Goal: Download file/media

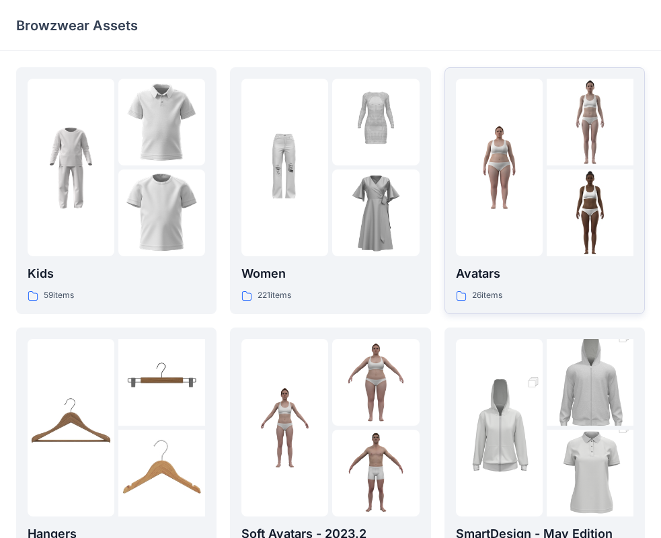
click at [584, 233] on div at bounding box center [589, 212] width 87 height 87
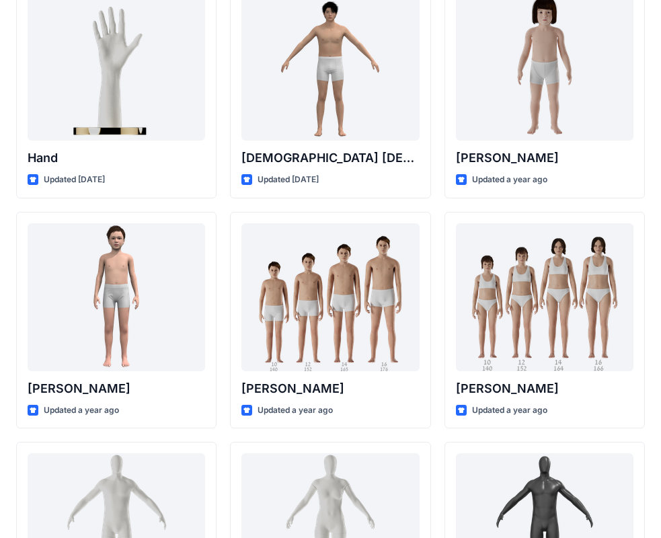
scroll to position [198, 0]
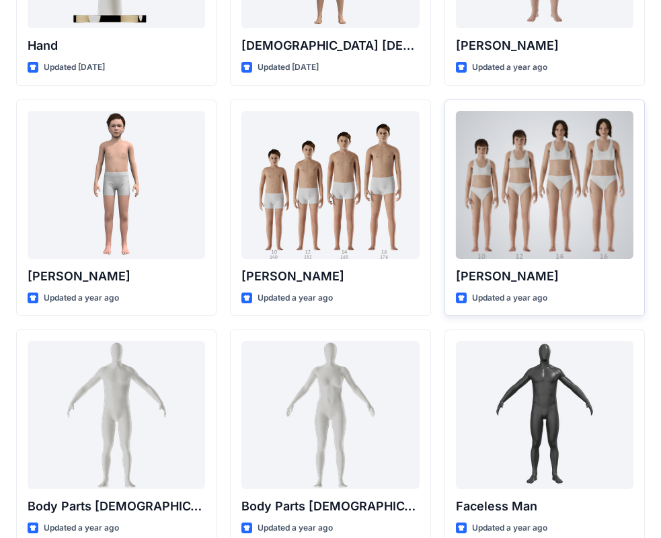
click at [577, 230] on div at bounding box center [544, 185] width 177 height 148
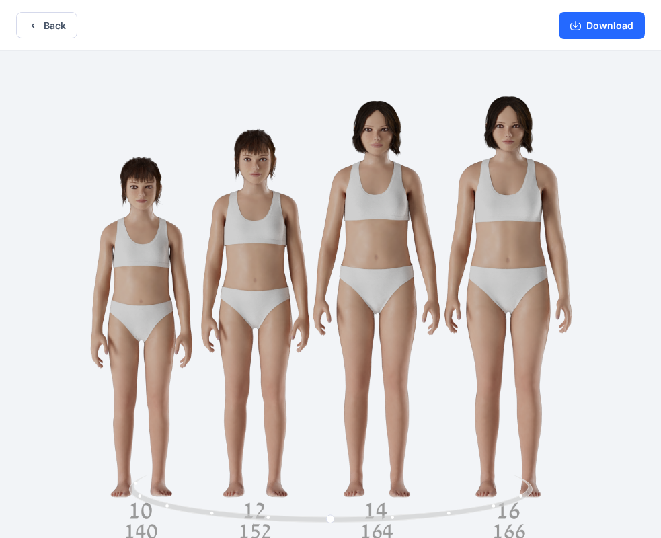
scroll to position [3, 0]
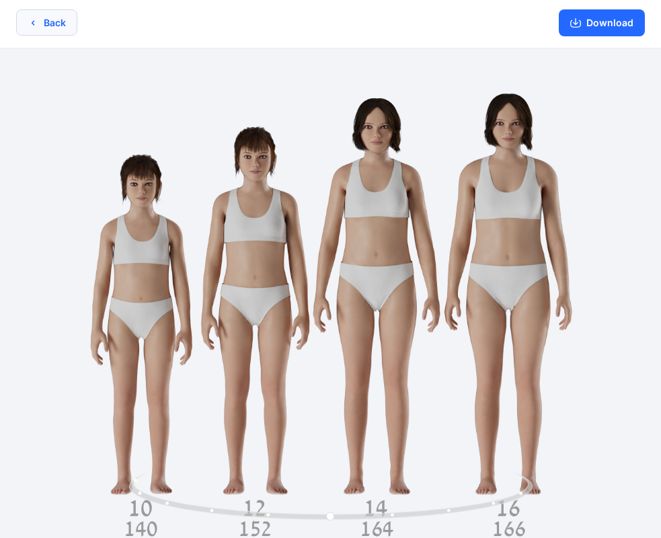
click at [64, 20] on button "Back" at bounding box center [46, 22] width 61 height 26
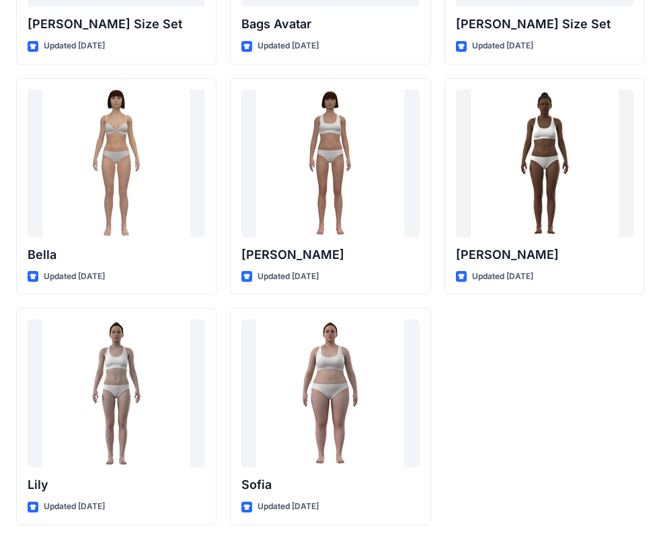
scroll to position [1603, 0]
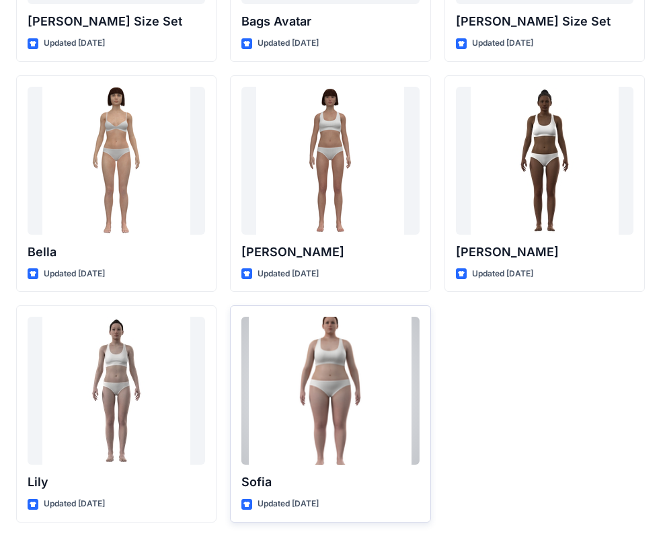
click at [327, 377] on div at bounding box center [329, 390] width 177 height 148
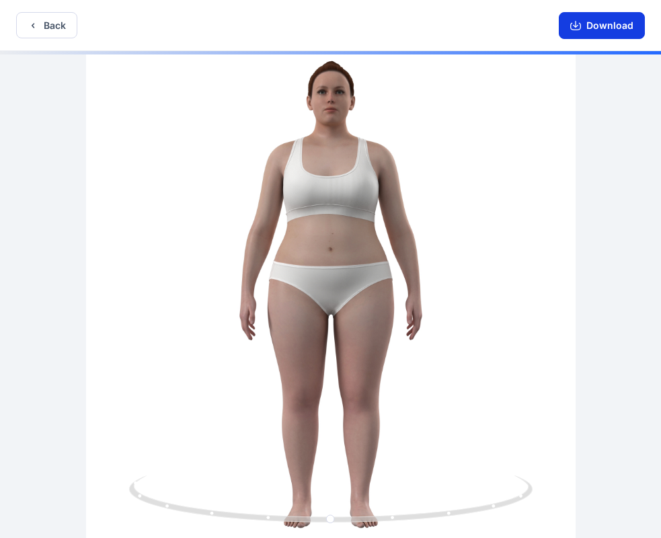
click at [609, 25] on button "Download" at bounding box center [601, 25] width 86 height 27
